Goal: Task Accomplishment & Management: Complete application form

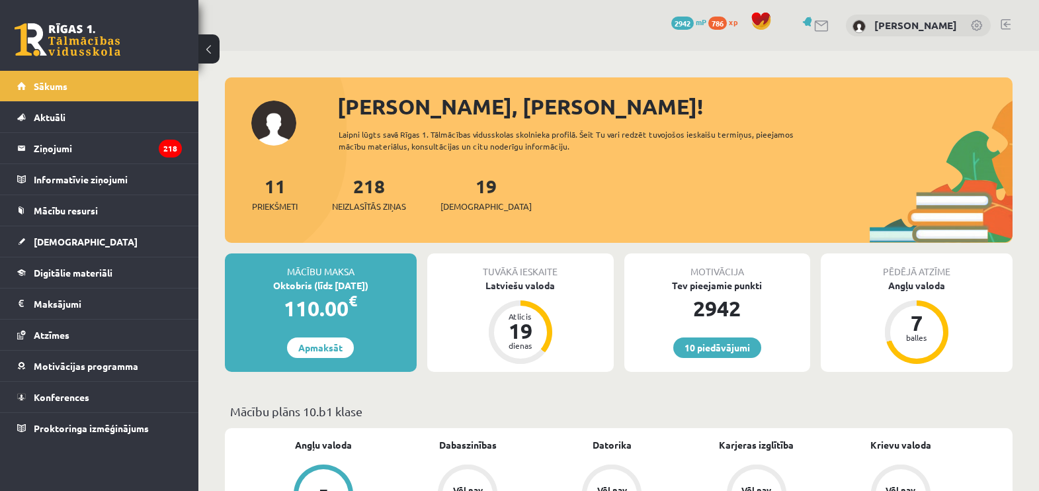
scroll to position [202, 0]
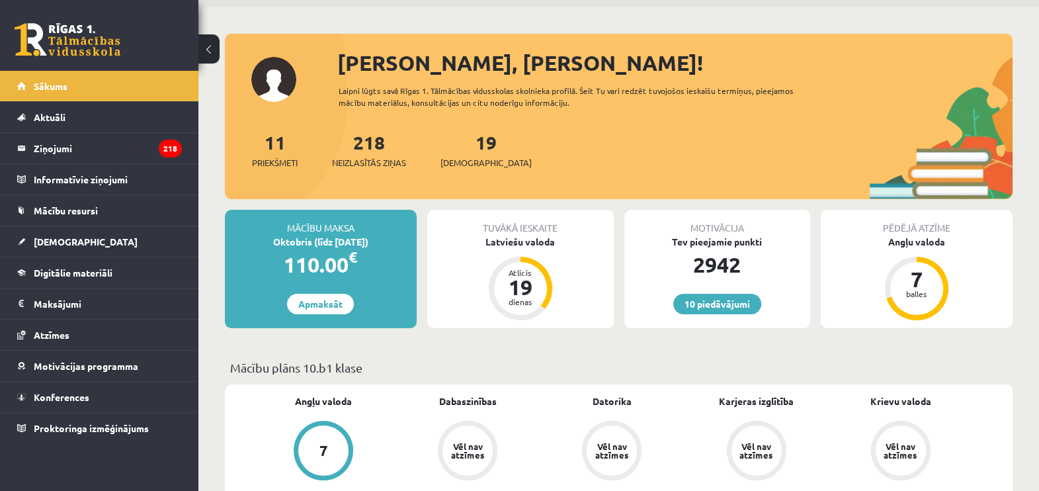
scroll to position [77, 0]
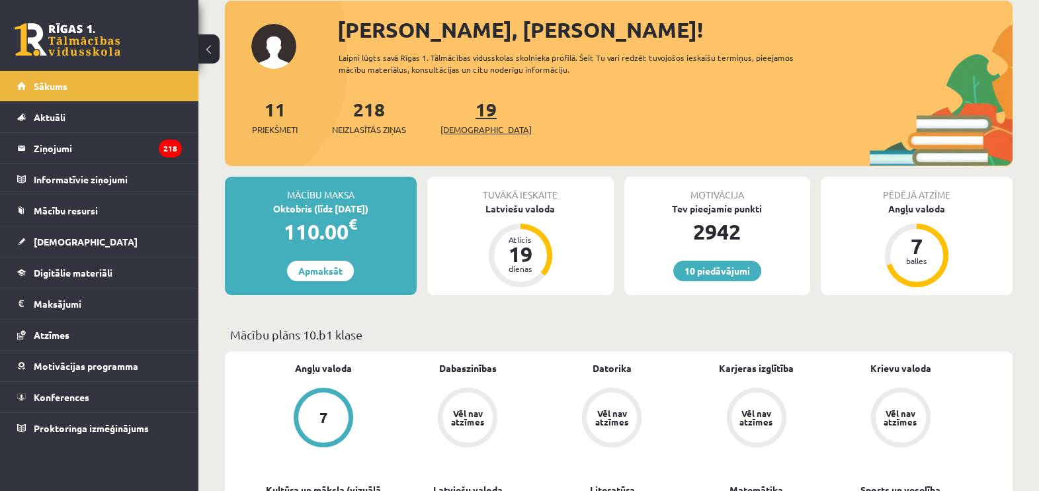
click at [463, 107] on link "19 Ieskaites" at bounding box center [485, 116] width 91 height 39
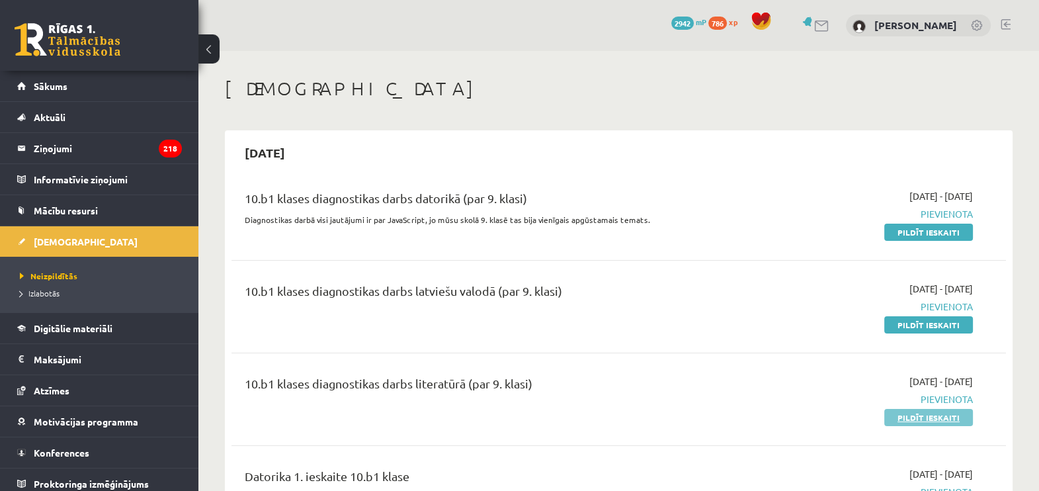
click at [915, 423] on link "Pildīt ieskaiti" at bounding box center [928, 417] width 89 height 17
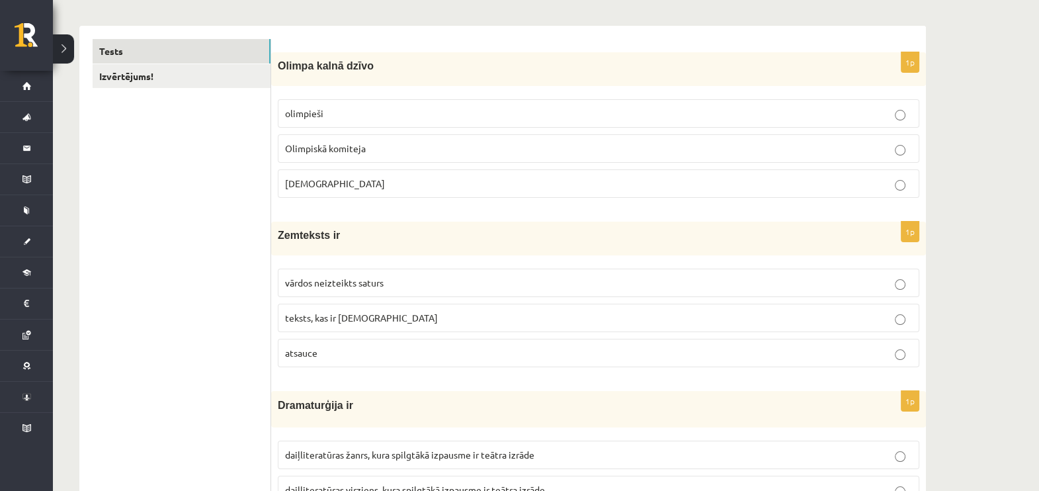
scroll to position [231, 0]
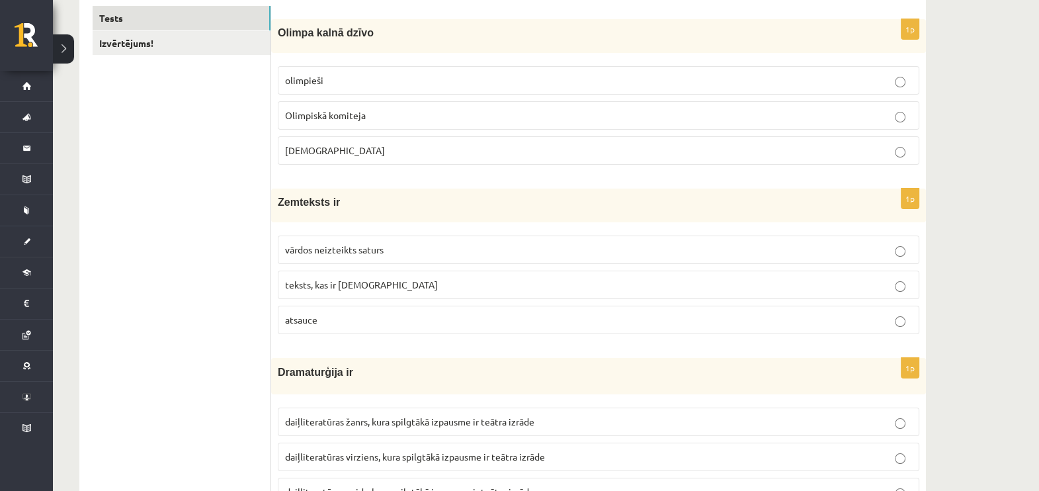
click at [651, 151] on p "Dievi" at bounding box center [598, 150] width 627 height 14
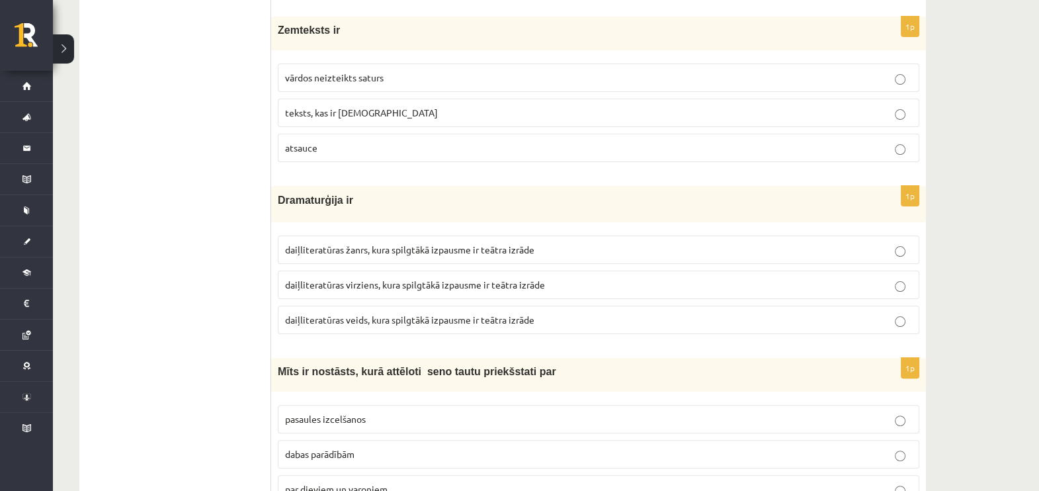
scroll to position [397, 0]
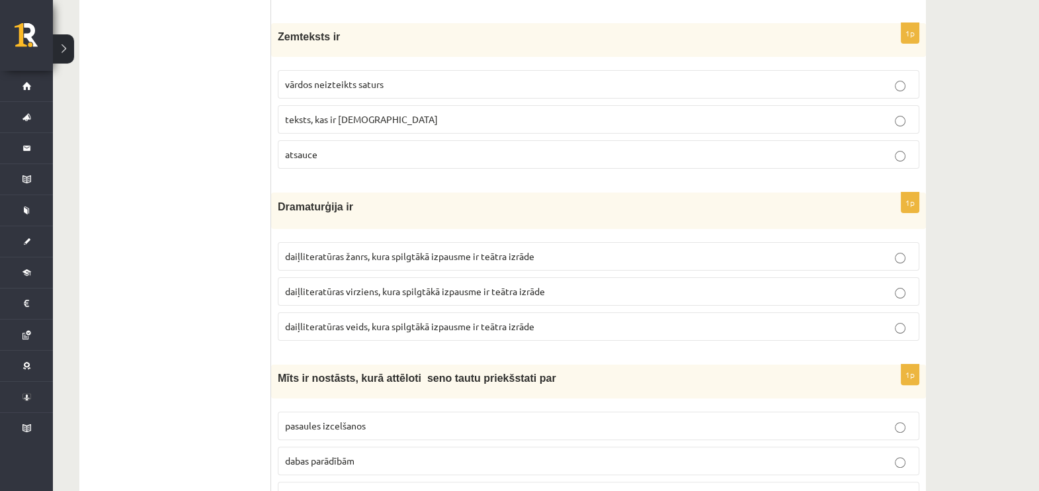
click at [453, 118] on p "teksts, kas ir iekavās" at bounding box center [598, 119] width 627 height 14
click at [424, 320] on span "daiļliteratūras veids, kura spilgtākā izpausme ir teātra izrāde" at bounding box center [409, 326] width 249 height 12
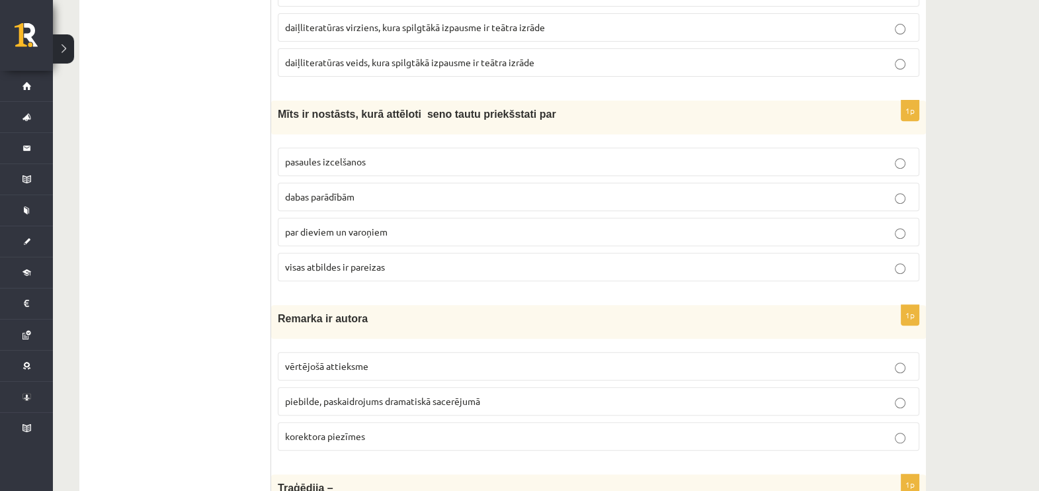
scroll to position [694, 0]
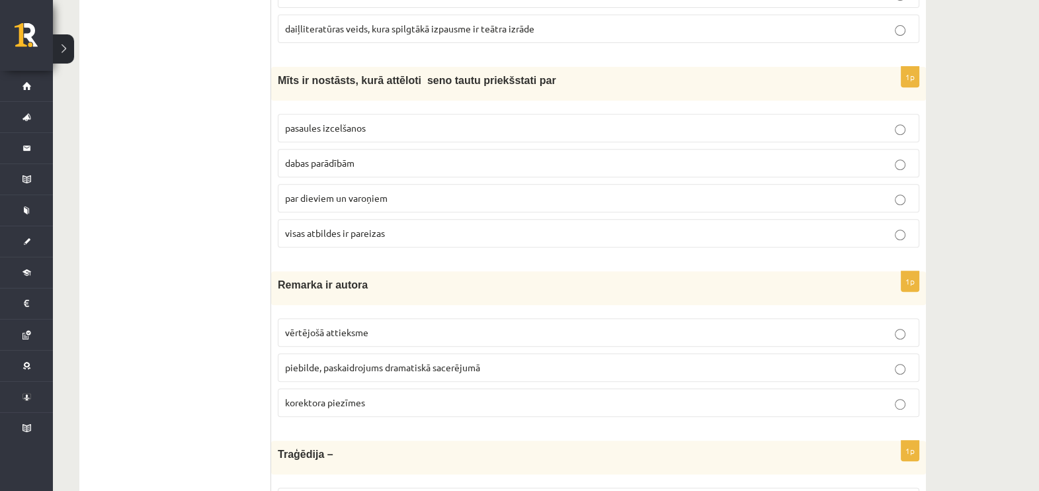
click at [468, 241] on label "visas atbildes ir pareizas" at bounding box center [598, 233] width 641 height 28
click at [444, 361] on span "piebilde, paskaidrojums dramatiskā sacerējumā" at bounding box center [382, 367] width 195 height 12
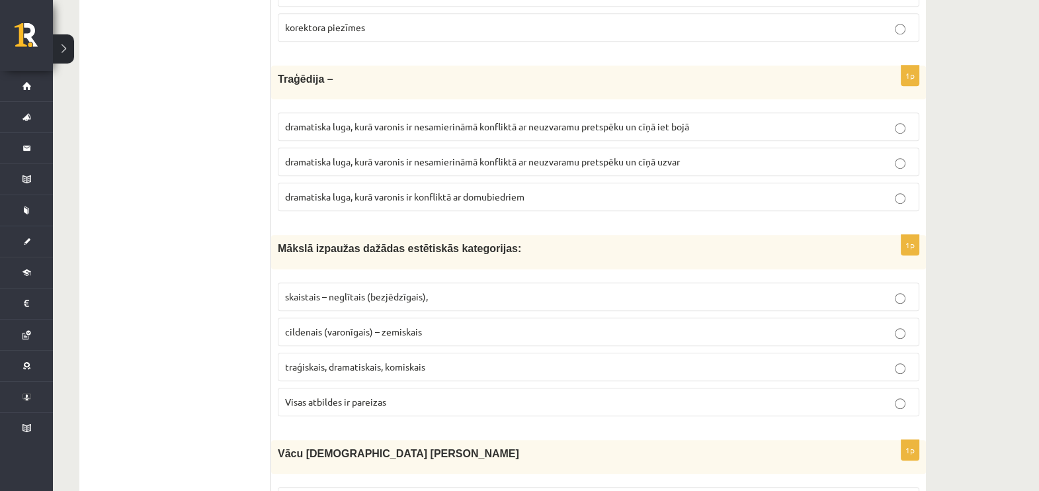
scroll to position [1079, 0]
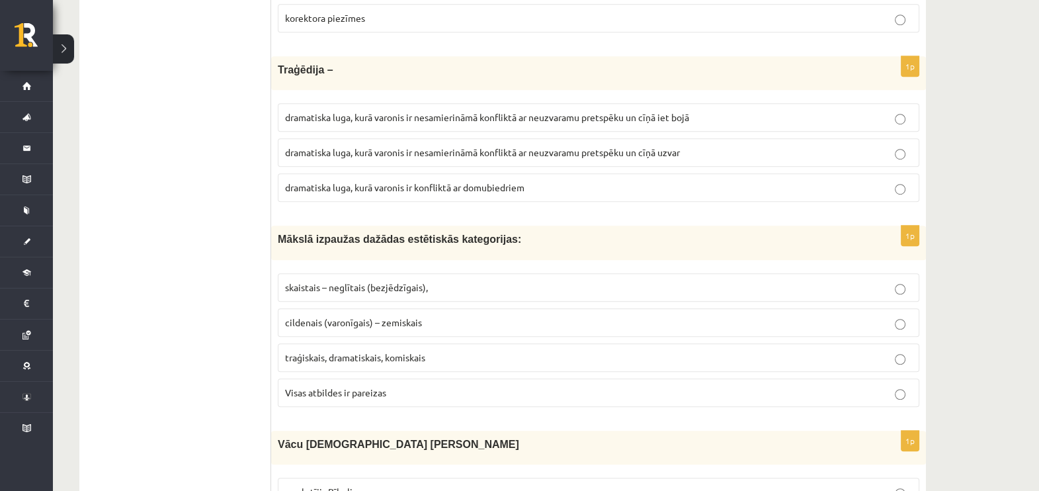
click at [606, 122] on label "dramatiska luga, kurā varonis ir nesamierināmā konfliktā ar neuzvaramu pretspēk…" at bounding box center [598, 117] width 641 height 28
click at [418, 386] on p "Visas atbildes ir pareizas" at bounding box center [598, 393] width 627 height 14
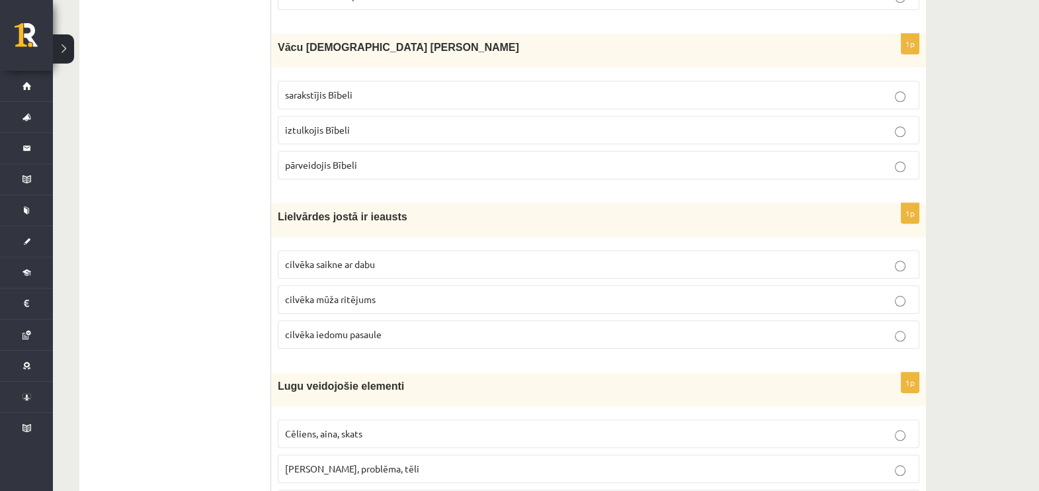
scroll to position [1508, 0]
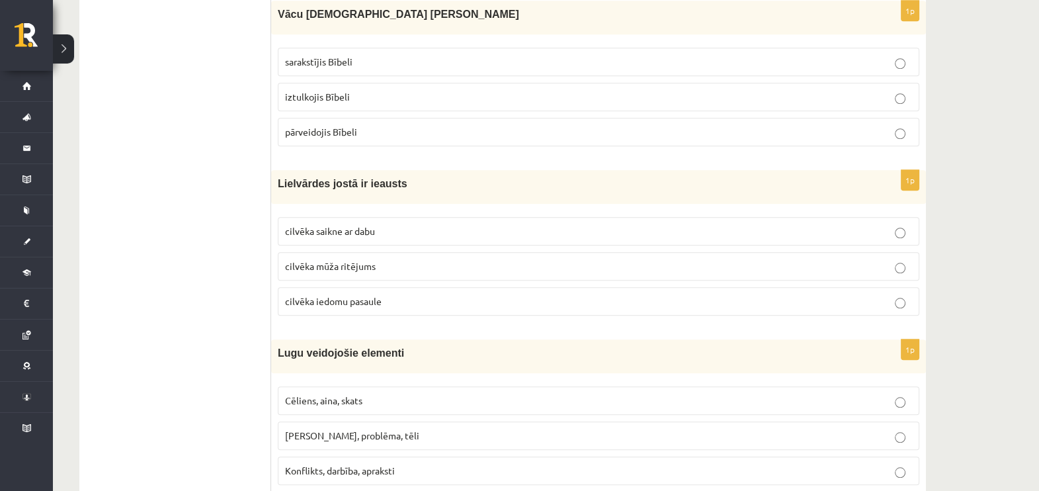
click at [458, 91] on p "iztulkojis Bībeli" at bounding box center [598, 97] width 627 height 14
click at [400, 266] on p "cilvēka mūža ritējums" at bounding box center [598, 266] width 627 height 14
click at [393, 395] on p "Cēliens, aina, skats" at bounding box center [598, 400] width 627 height 14
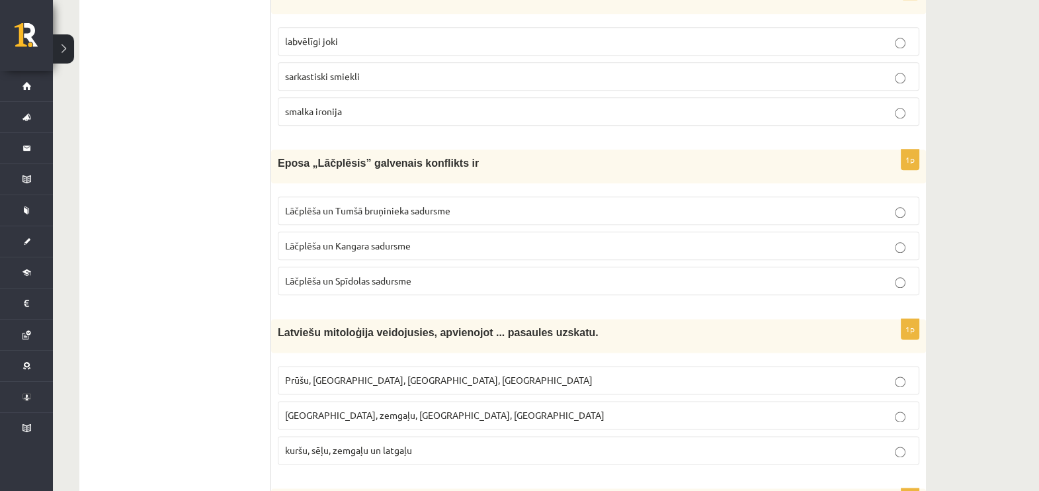
scroll to position [2004, 0]
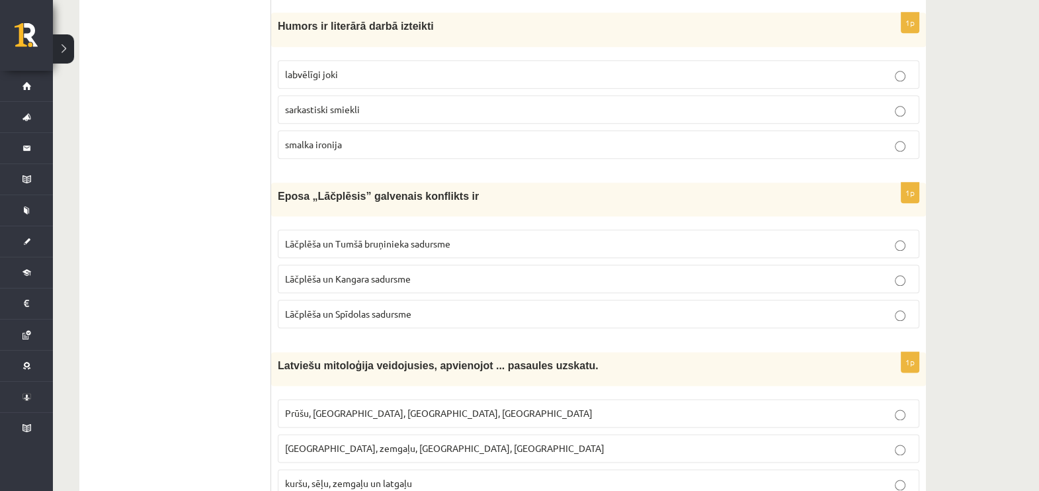
click at [381, 77] on label "labvēlīgi joki" at bounding box center [598, 74] width 641 height 28
click at [357, 237] on span "Lāčplēša un Tumšā bruņinieka sadursme" at bounding box center [367, 243] width 165 height 12
click at [391, 442] on span "Kuršu, zemgaļu, latgaļu, prūšu" at bounding box center [444, 448] width 319 height 12
click at [395, 469] on label "kuršu, sēļu, zemgaļu un latgaļu" at bounding box center [598, 483] width 641 height 28
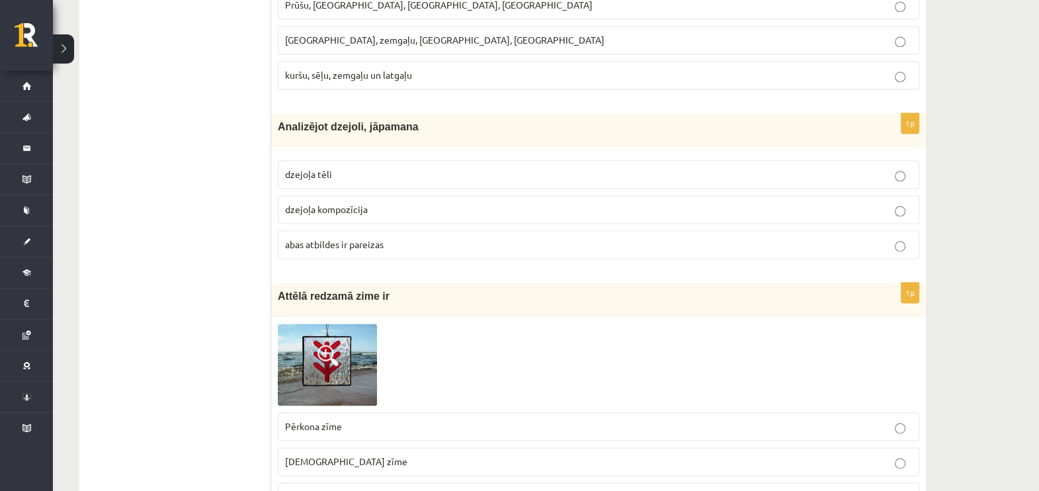
scroll to position [2445, 0]
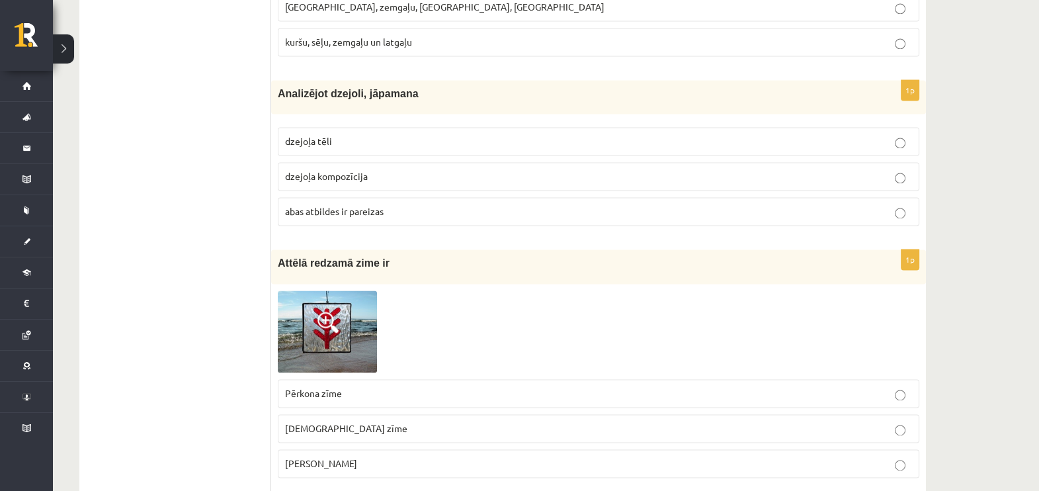
click at [516, 204] on p "abas atbildes ir pareizas" at bounding box center [598, 211] width 627 height 14
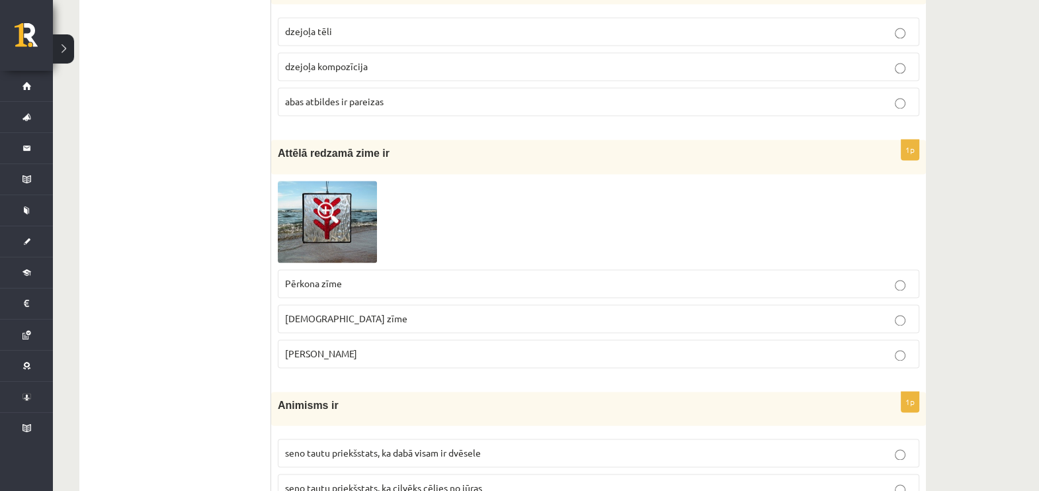
scroll to position [2632, 0]
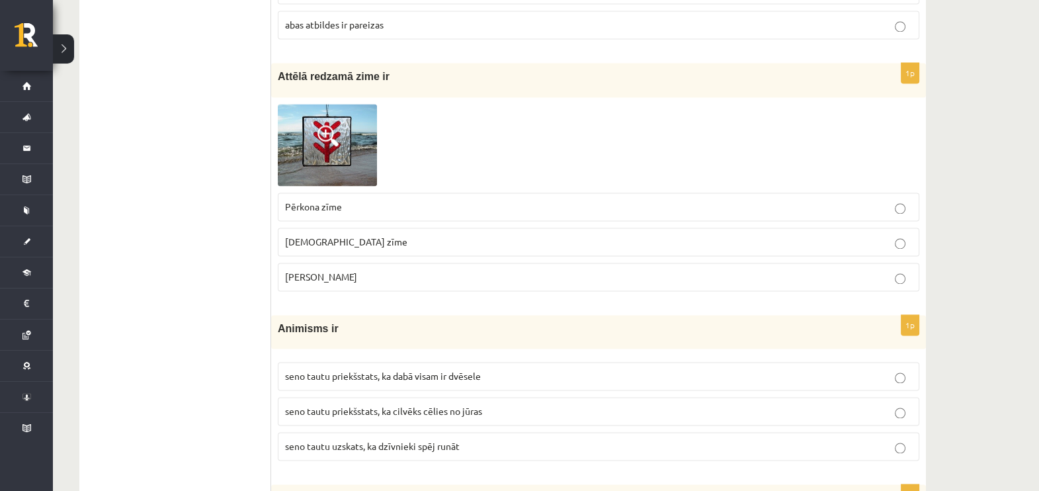
click at [729, 270] on p "Laimas slotiņa" at bounding box center [598, 277] width 627 height 14
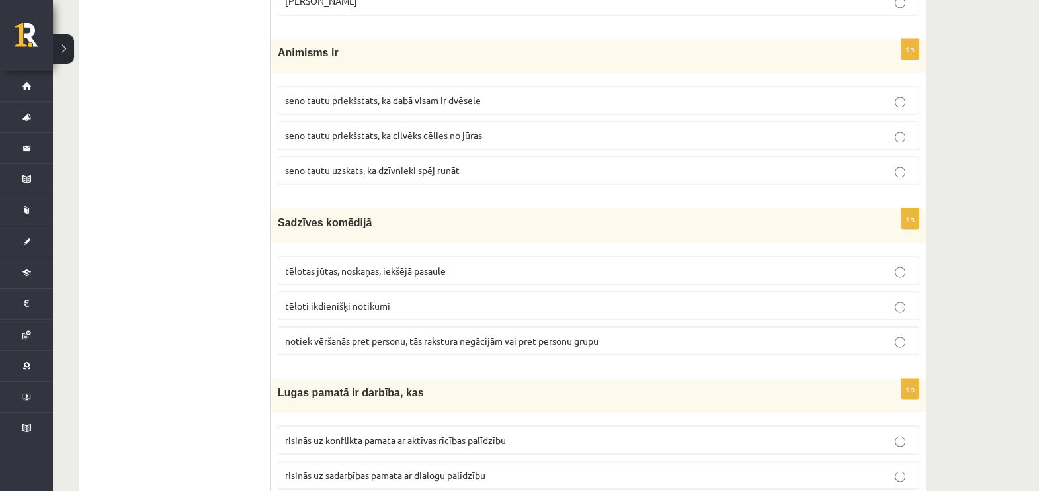
scroll to position [2941, 0]
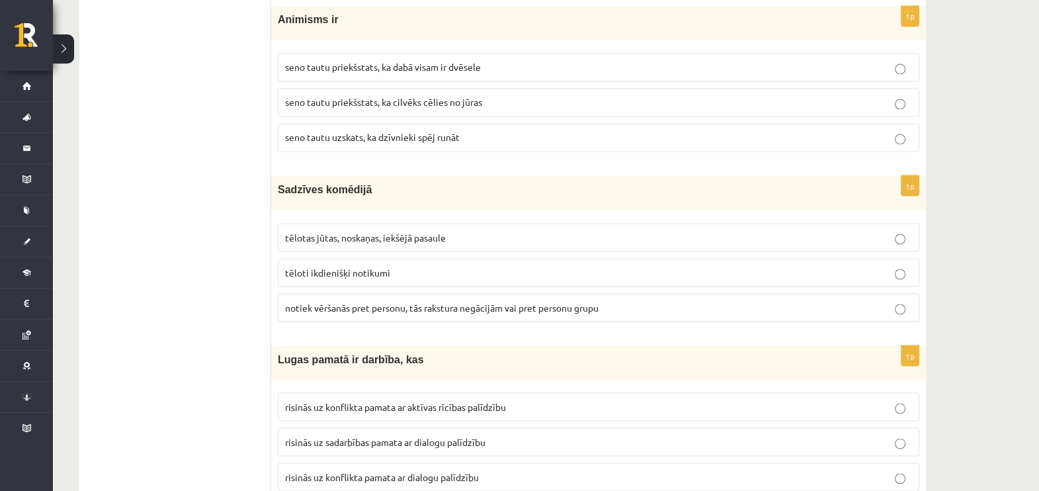
click at [508, 63] on label "seno tautu priekšstats, ka dabā visam ir dvēsele" at bounding box center [598, 67] width 641 height 28
click at [454, 265] on p "tēloti ikdienišķi notikumi" at bounding box center [598, 272] width 627 height 14
click at [430, 435] on span "risinās uz sadarbības pamata ar dialogu palīdzību" at bounding box center [385, 441] width 200 height 12
click at [419, 400] on span "risinās uz konflikta pamata ar aktīvas rīcības palīdzību" at bounding box center [395, 406] width 221 height 12
click at [674, 462] on label "risinās uz konflikta pamata ar dialogu palīdzību" at bounding box center [598, 476] width 641 height 28
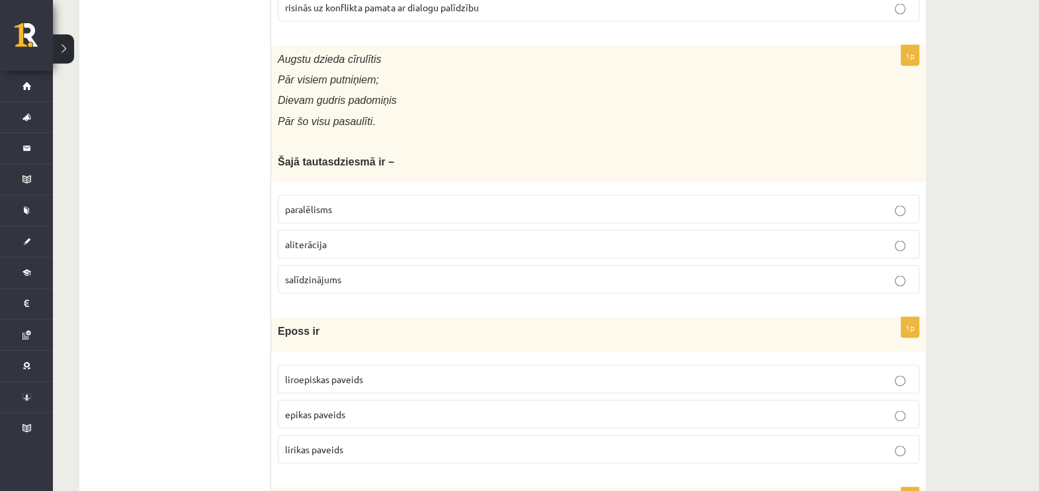
scroll to position [3425, 0]
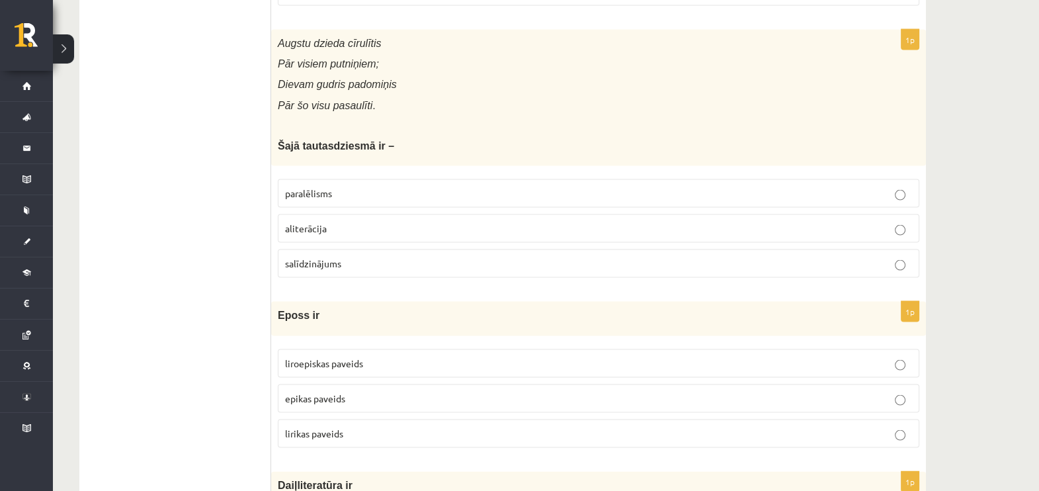
click at [548, 391] on p "epikas paveids" at bounding box center [598, 398] width 627 height 14
click at [430, 186] on p "paralēlisms" at bounding box center [598, 193] width 627 height 14
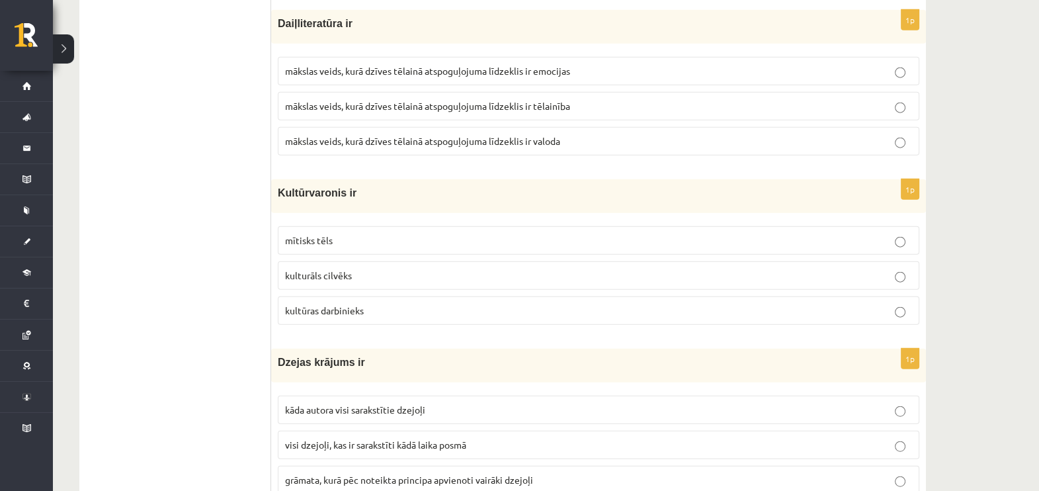
scroll to position [3888, 0]
click at [559, 99] on span "mākslas veids, kurā dzīves tēlainā atspoguļojuma līdzeklis ir tēlainība" at bounding box center [427, 105] width 285 height 12
click at [560, 134] on span "mākslas veids, kurā dzīves tēlainā atspoguļojuma līdzeklis ir valoda" at bounding box center [422, 140] width 275 height 12
click at [438, 225] on label "mītisks tēls" at bounding box center [598, 239] width 641 height 28
click at [408, 472] on span "grāmata, kurā pēc noteikta principa apvienoti vairāki dzejoļi" at bounding box center [409, 478] width 248 height 12
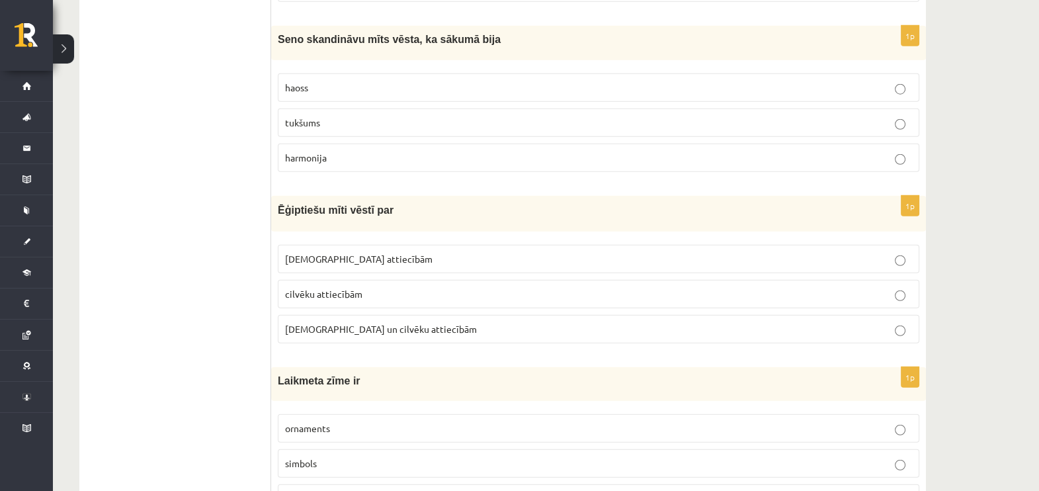
scroll to position [4384, 0]
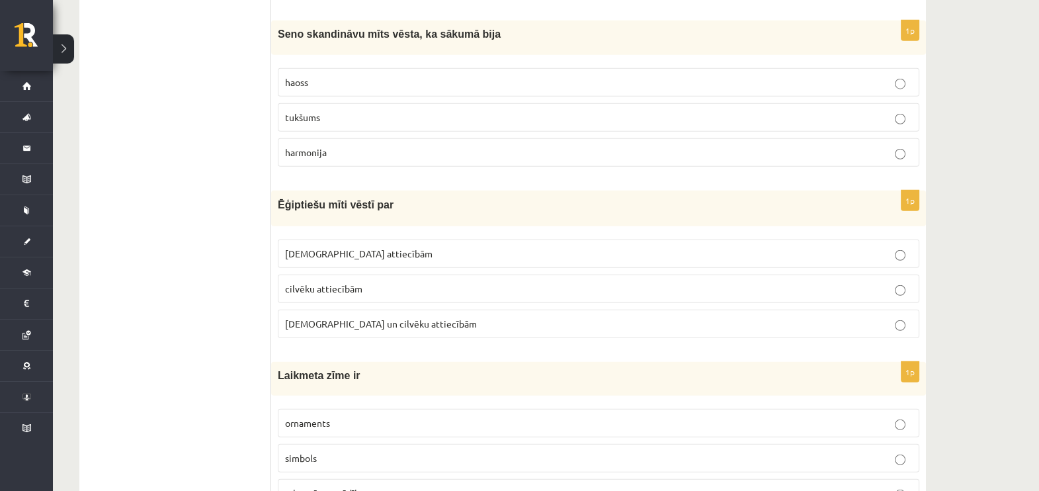
click at [534, 71] on label "haoss" at bounding box center [598, 82] width 641 height 28
click at [429, 317] on p "Dievu un cilvēku attiecībām" at bounding box center [598, 324] width 627 height 14
click at [395, 479] on label "raksturīga parādība" at bounding box center [598, 493] width 641 height 28
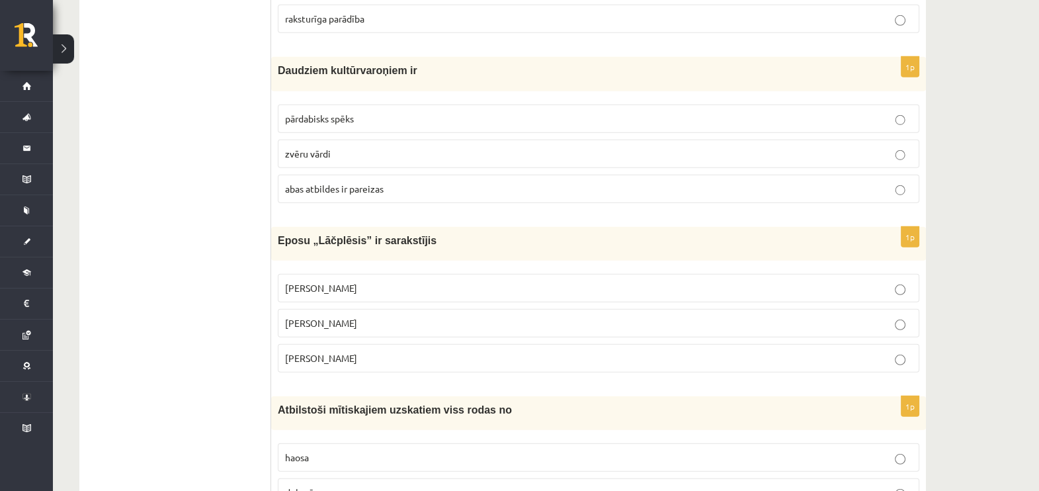
scroll to position [4891, 0]
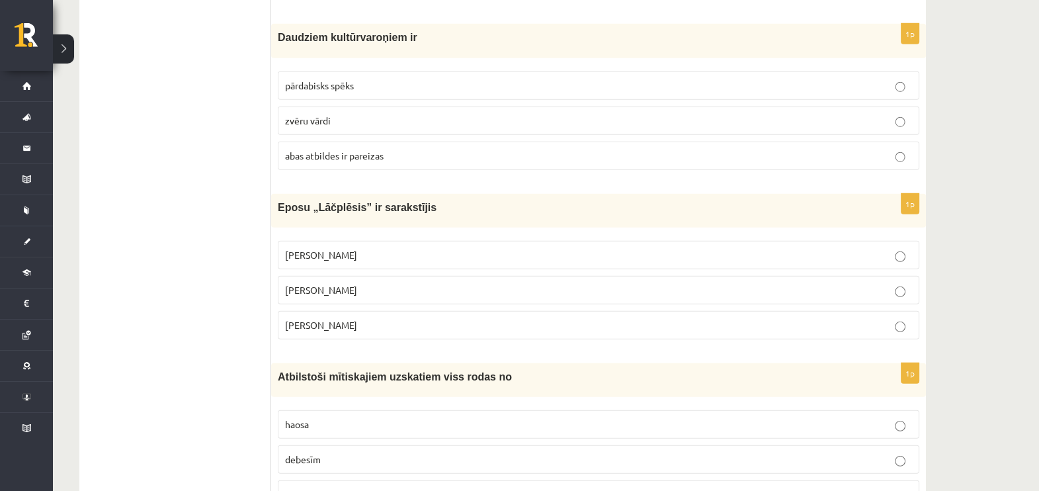
click at [429, 149] on p "abas atbildes ir pareizas" at bounding box center [598, 156] width 627 height 14
click at [370, 241] on label "Andrievs Pumpurs" at bounding box center [598, 255] width 641 height 28
click at [370, 283] on p "Andrejs Pumpurs" at bounding box center [598, 290] width 627 height 14
drag, startPoint x: 370, startPoint y: 267, endPoint x: 407, endPoint y: 287, distance: 41.4
click at [407, 287] on fieldset "Andrievs Pumpurs Andrejs Pumpurs Arni Pumpurs" at bounding box center [598, 288] width 641 height 109
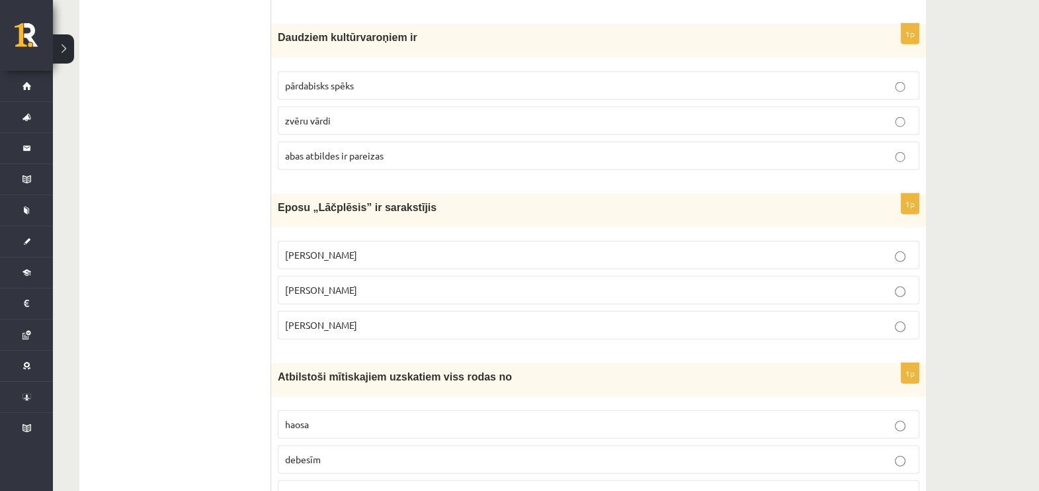
drag, startPoint x: 407, startPoint y: 287, endPoint x: 404, endPoint y: 339, distance: 51.6
click at [386, 410] on label "haosa" at bounding box center [598, 424] width 641 height 28
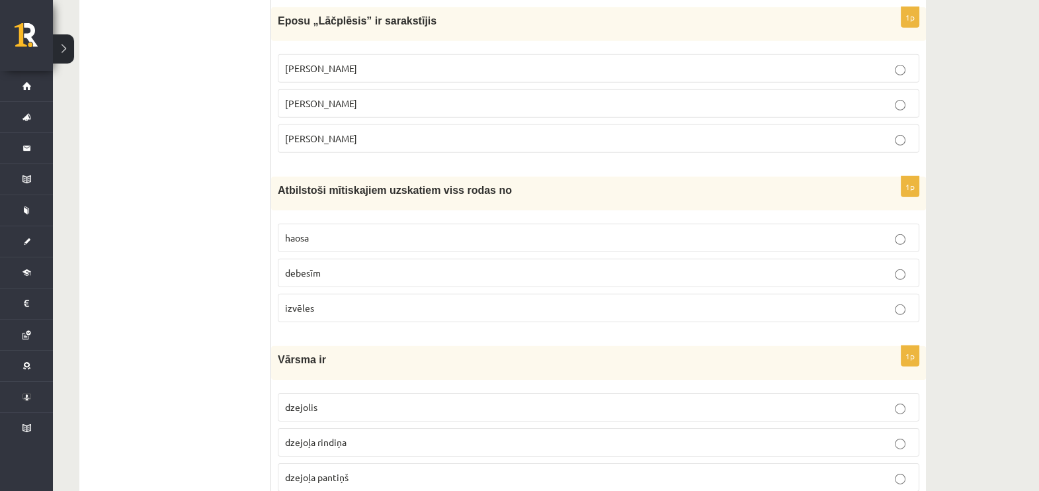
scroll to position [5106, 0]
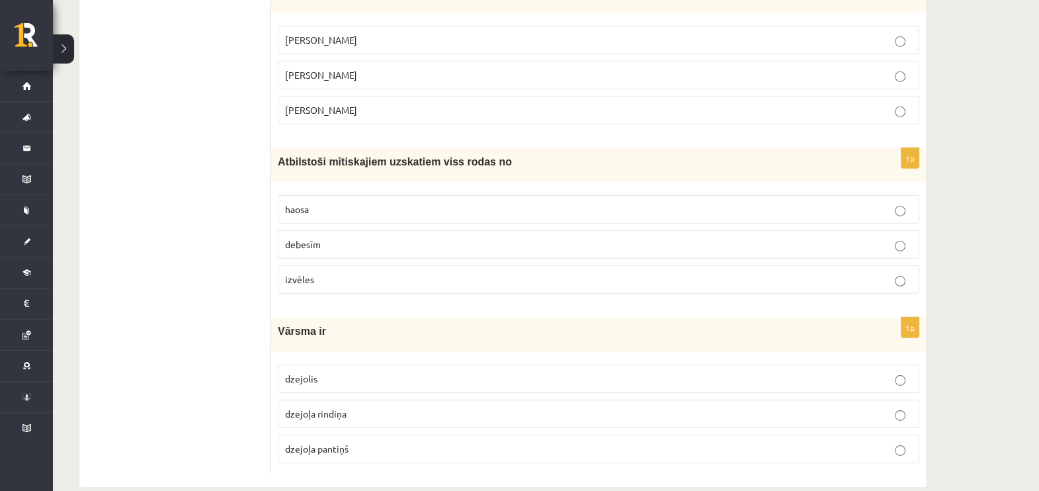
click at [682, 399] on label "dzejoļa rindiņa" at bounding box center [598, 413] width 641 height 28
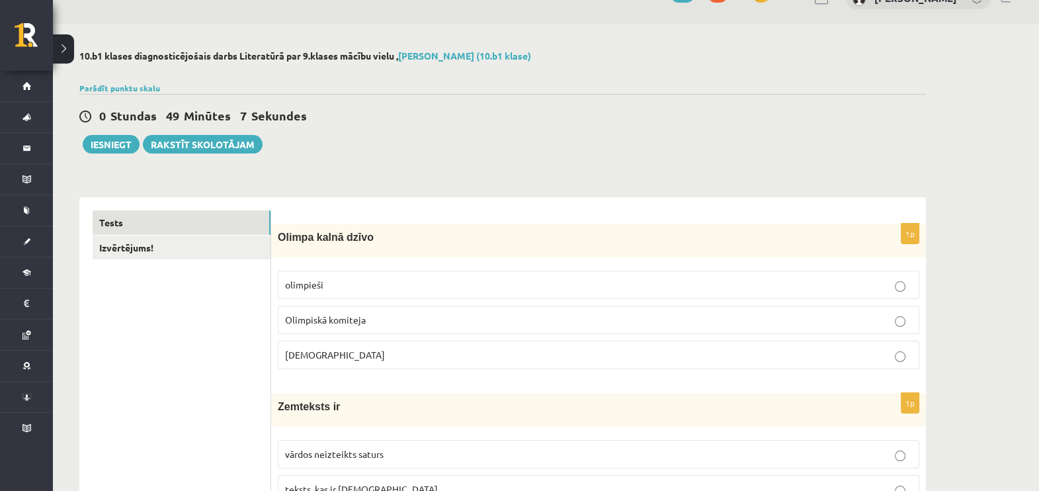
scroll to position [0, 0]
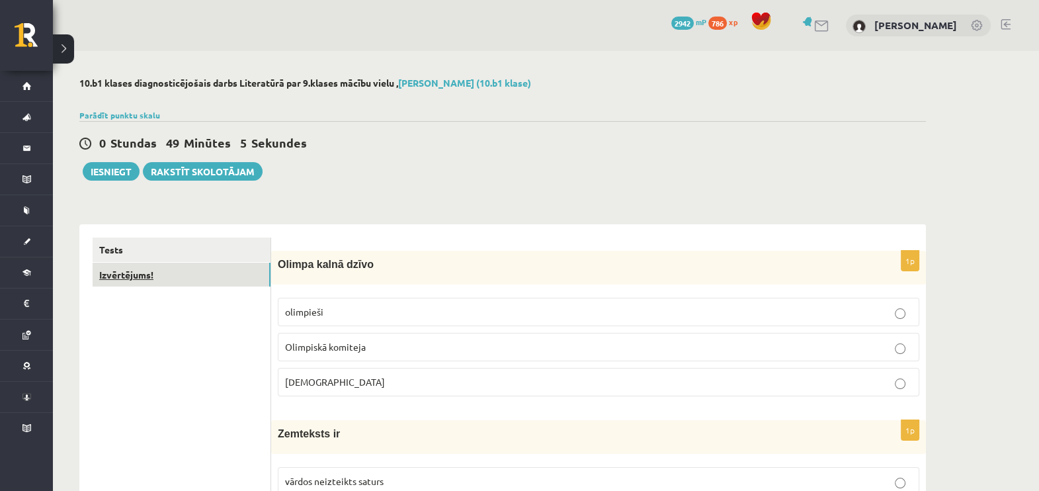
click at [138, 272] on link "Izvērtējums!" at bounding box center [182, 275] width 178 height 24
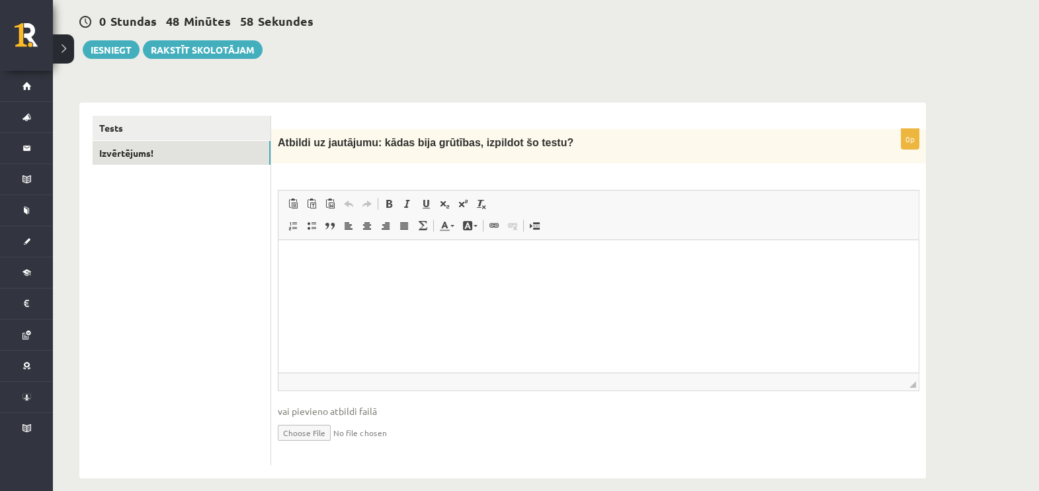
scroll to position [132, 0]
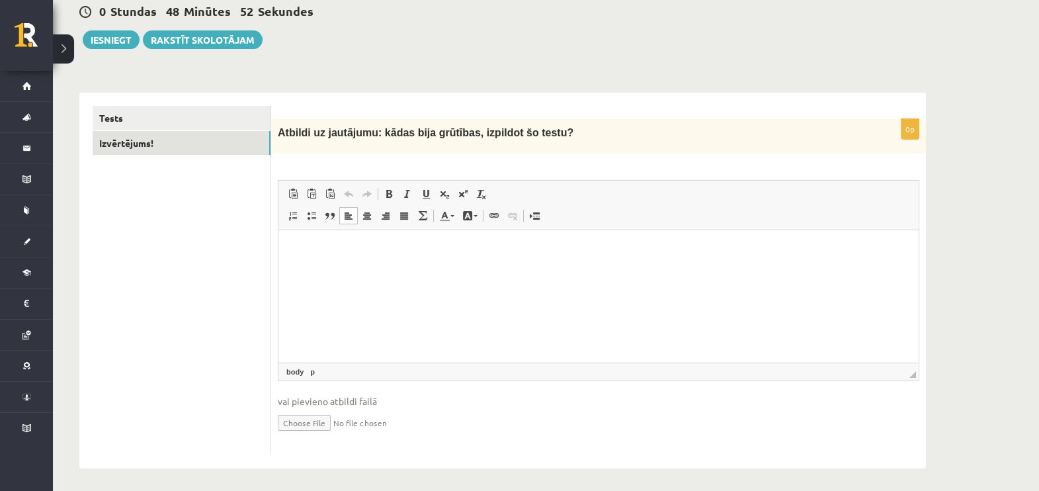
click at [377, 241] on html at bounding box center [598, 250] width 640 height 40
click at [112, 34] on button "Iesniegt" at bounding box center [111, 39] width 57 height 19
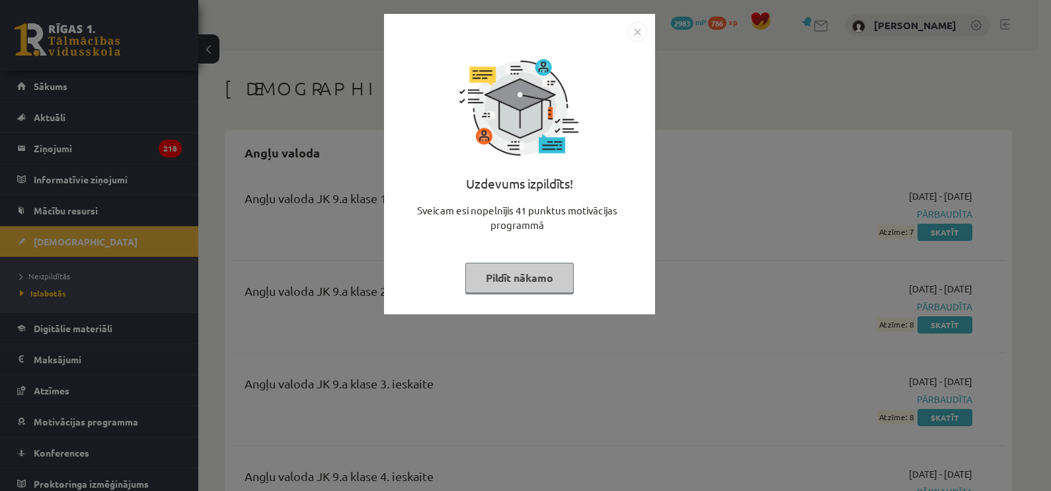
click at [532, 274] on button "Pildīt nākamo" at bounding box center [520, 278] width 108 height 30
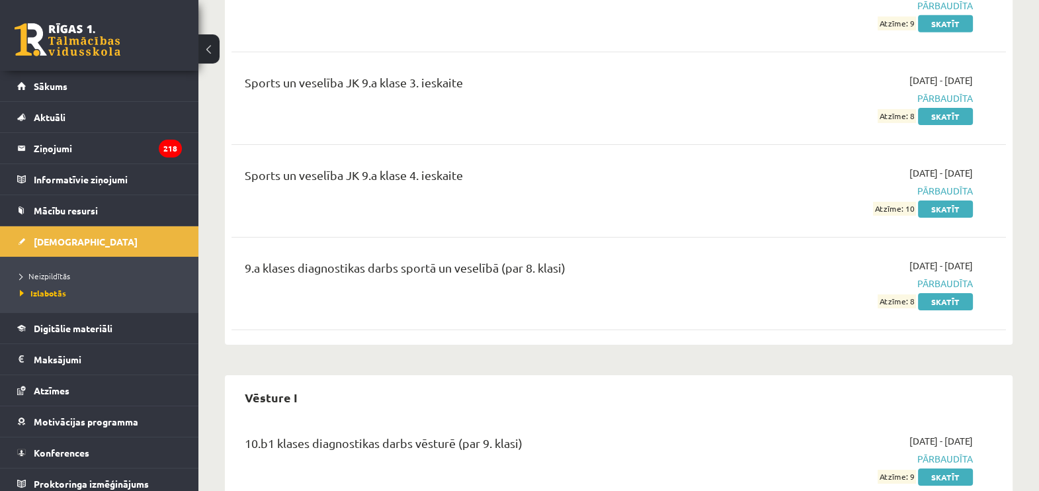
scroll to position [5459, 0]
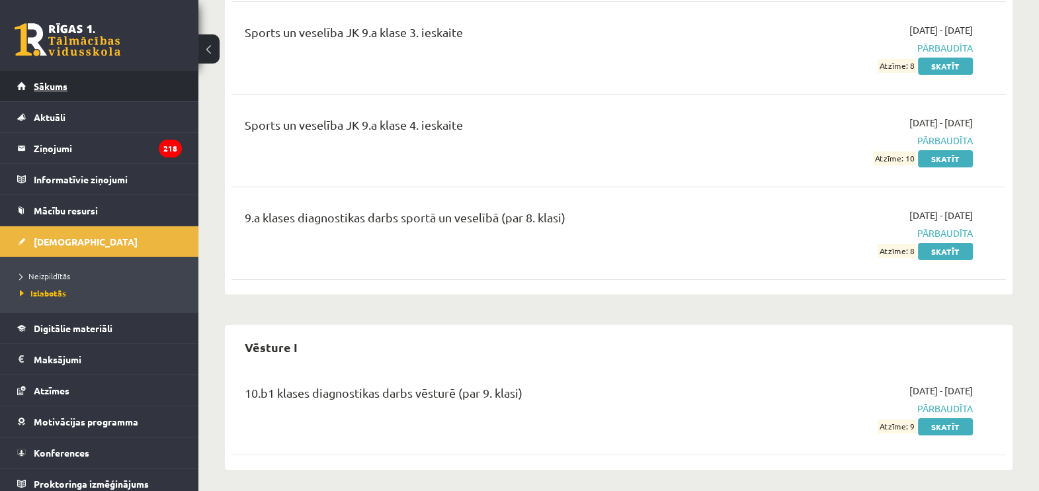
click at [36, 75] on link "Sākums" at bounding box center [99, 86] width 165 height 30
